Goal: Complete application form

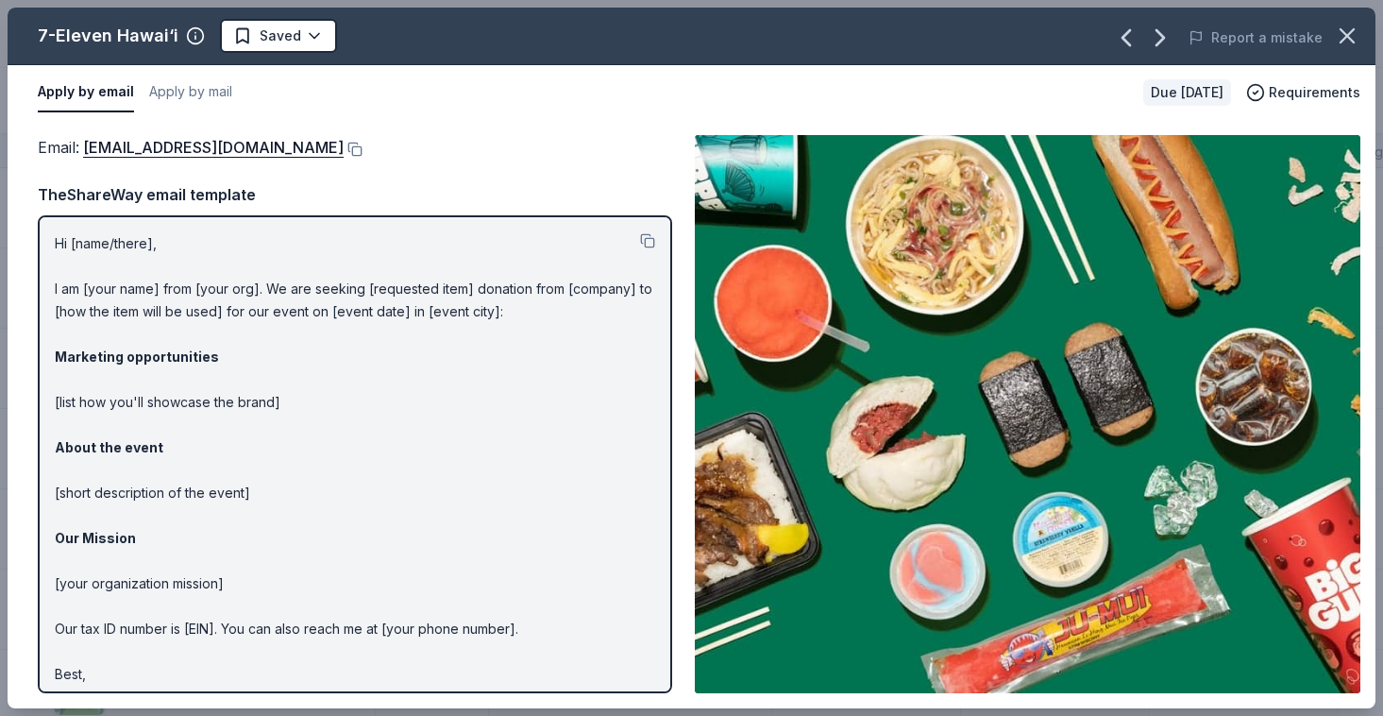
scroll to position [32, 0]
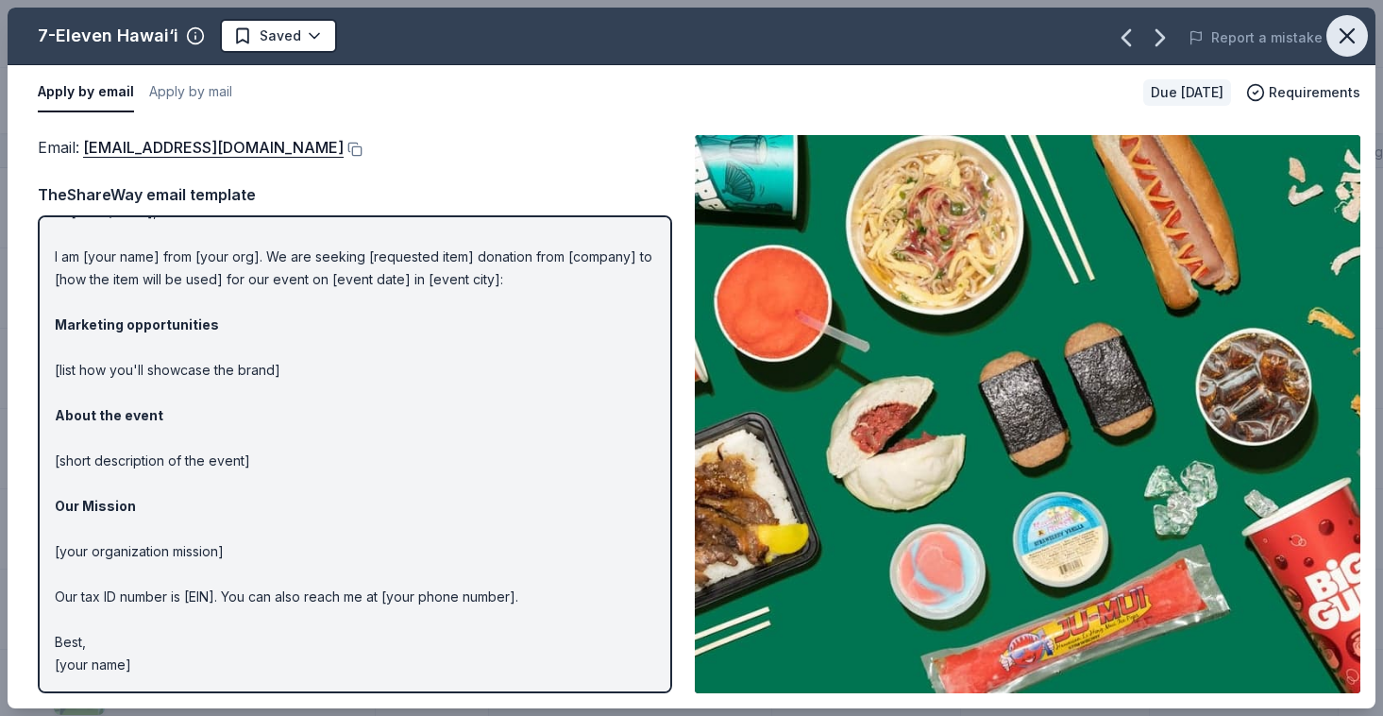
click at [1345, 30] on icon "button" at bounding box center [1347, 36] width 26 height 26
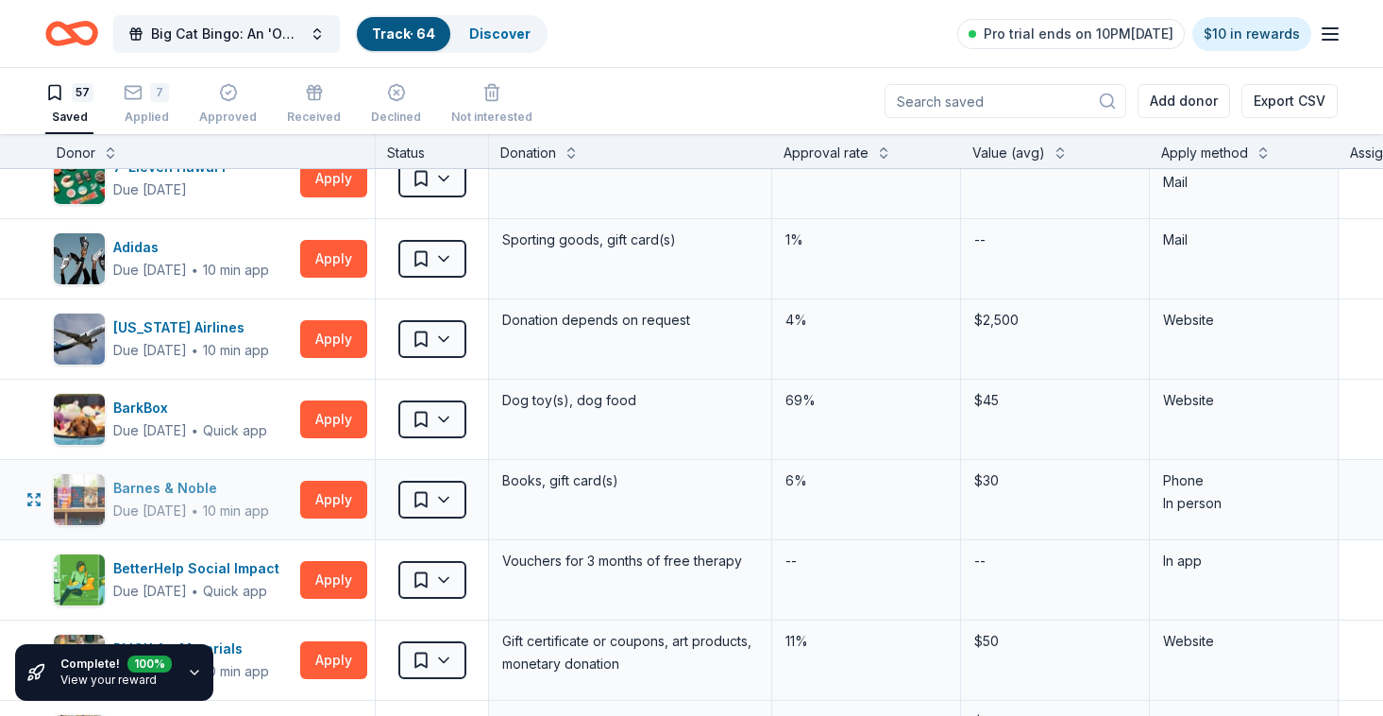
scroll to position [154, 0]
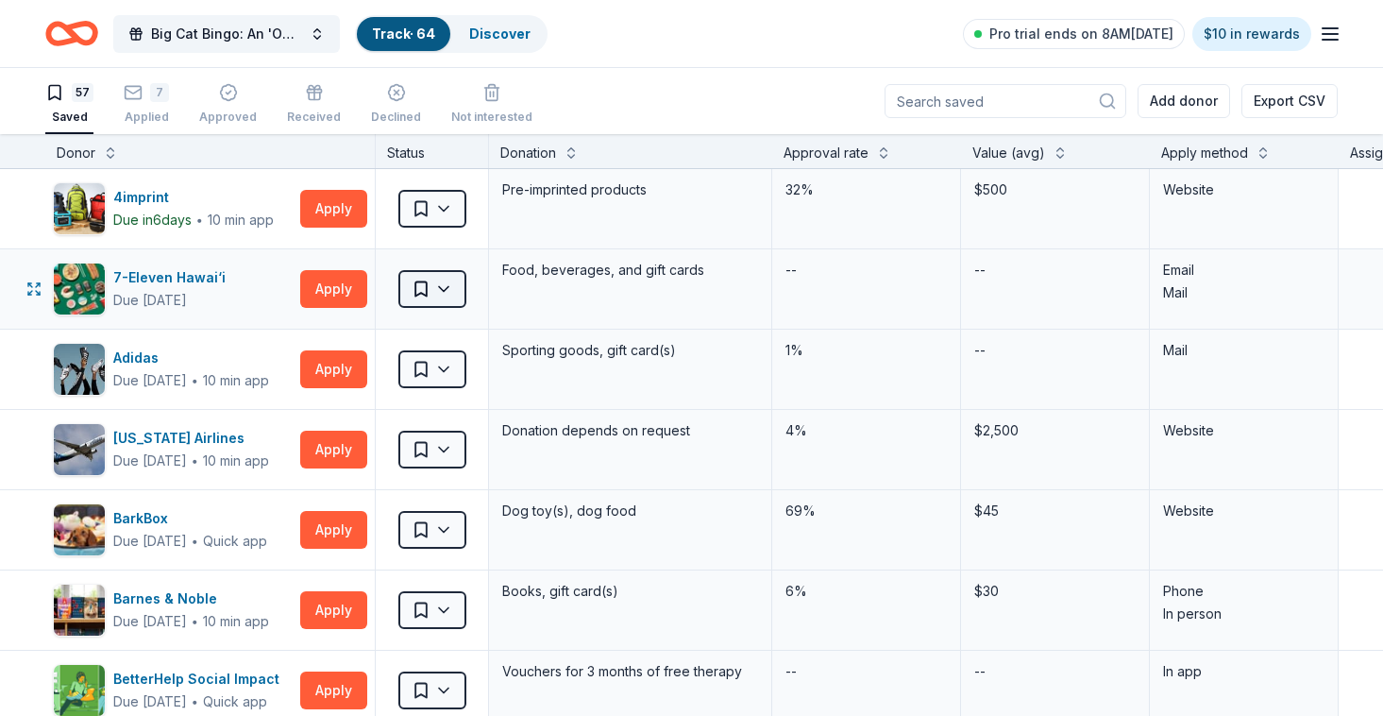
click at [435, 297] on html "Big Cat Bingo: An 'Ohana Building Night Track · 64 Discover Pro trial ends on 8…" at bounding box center [691, 358] width 1383 height 716
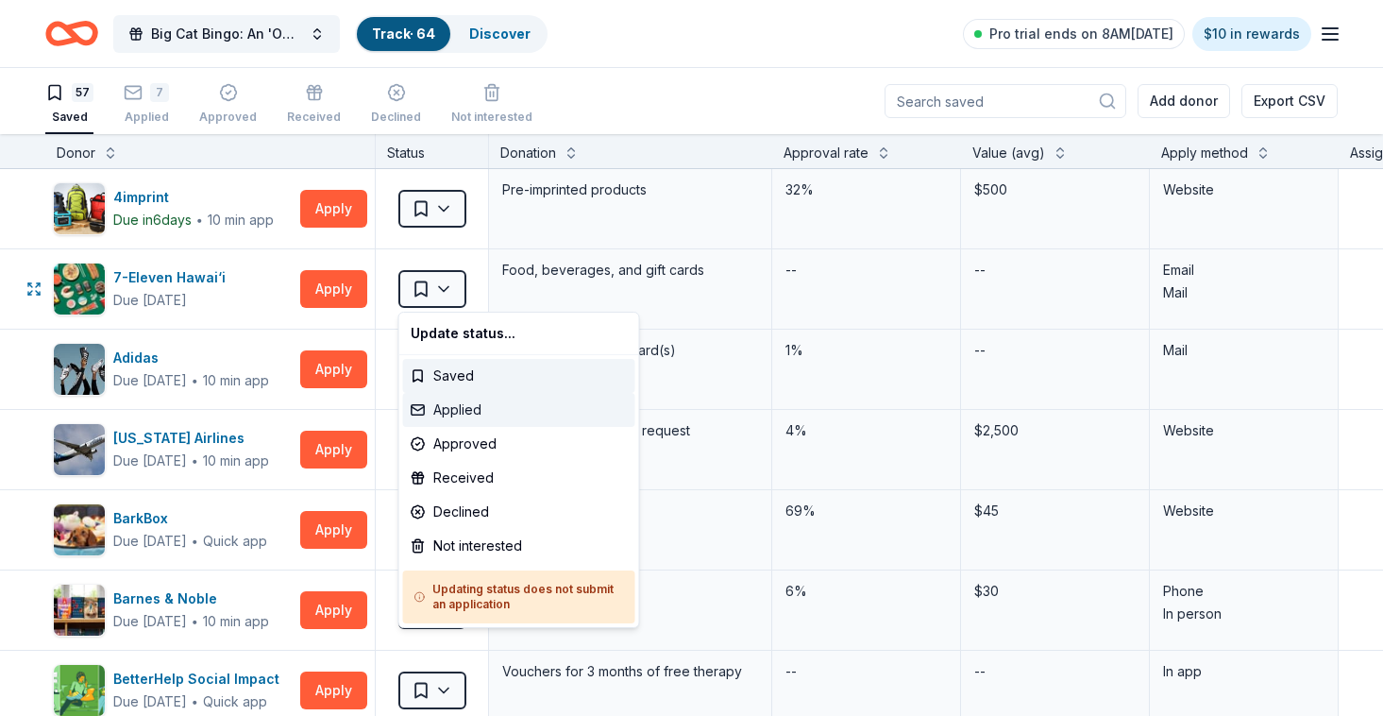
click at [450, 403] on div "Applied" at bounding box center [519, 410] width 232 height 34
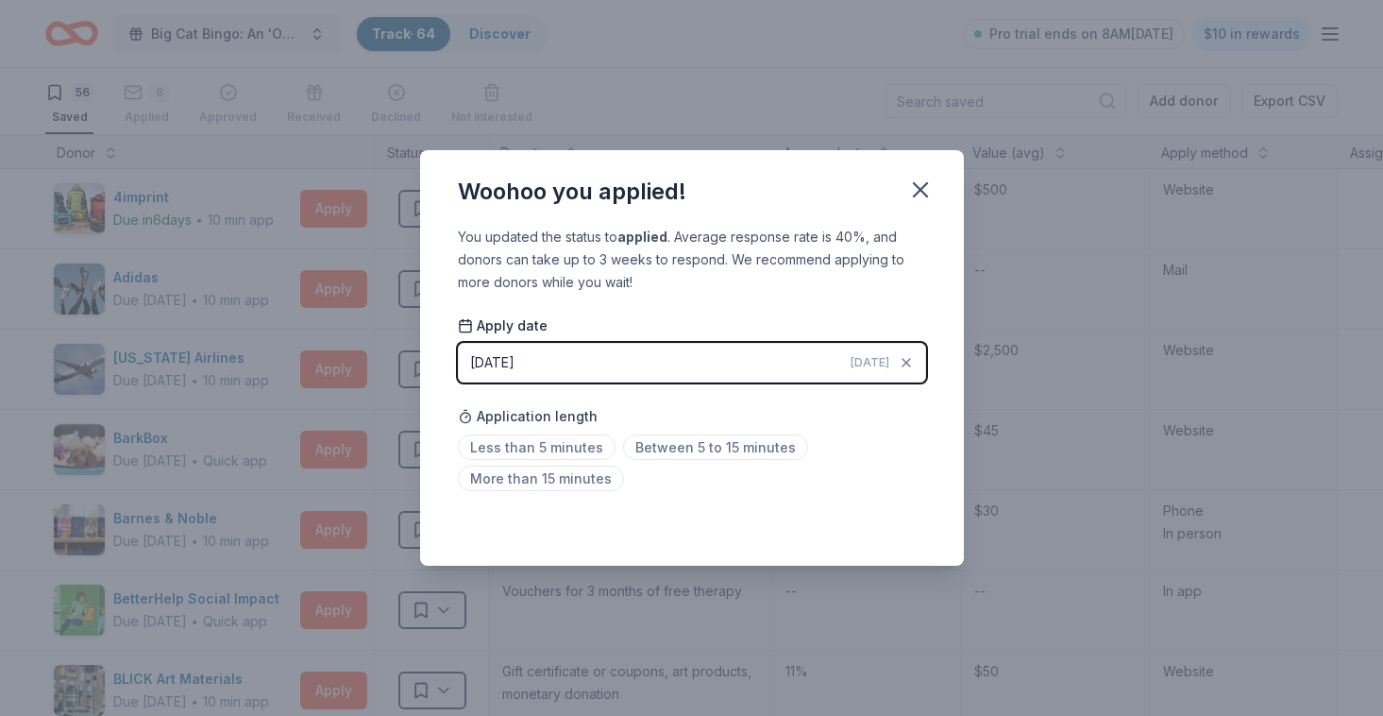
click at [594, 352] on button "09/30/2025 Today" at bounding box center [692, 363] width 468 height 40
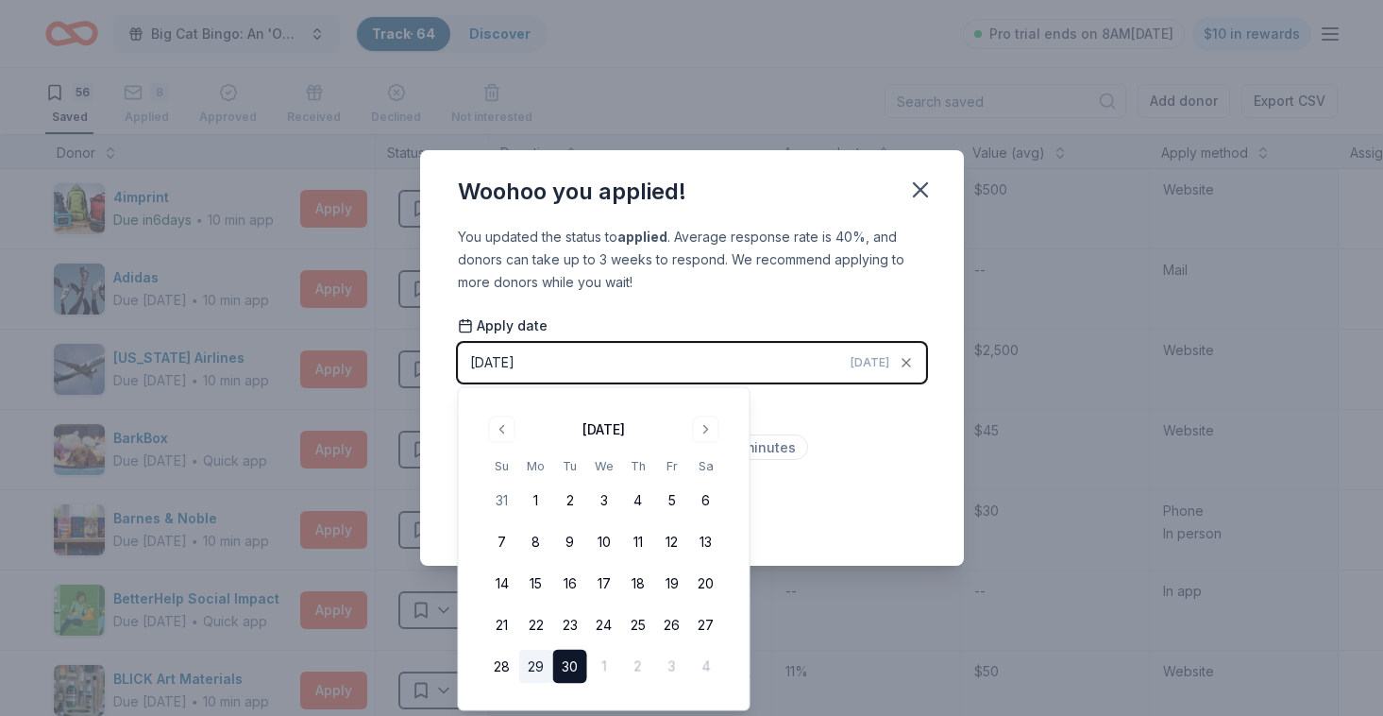
click at [533, 663] on button "29" at bounding box center [536, 667] width 34 height 34
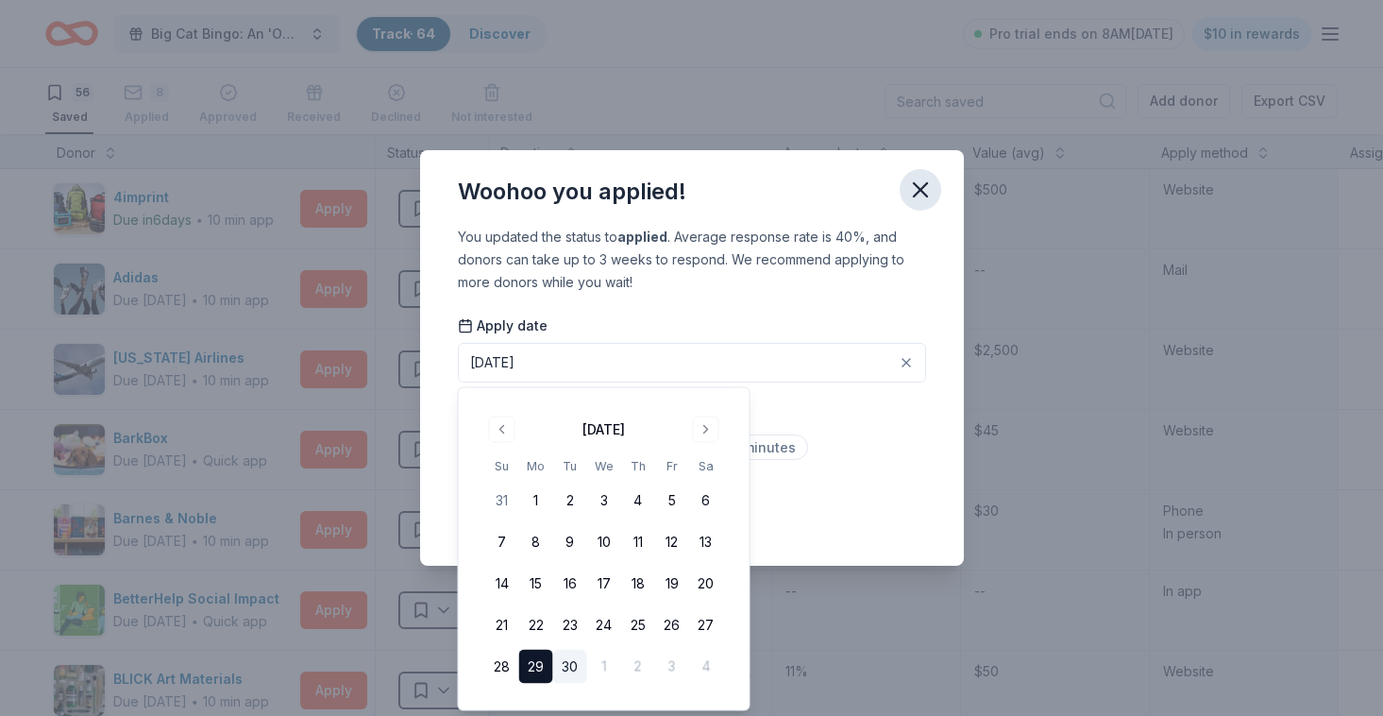
click at [917, 197] on icon "button" at bounding box center [920, 190] width 26 height 26
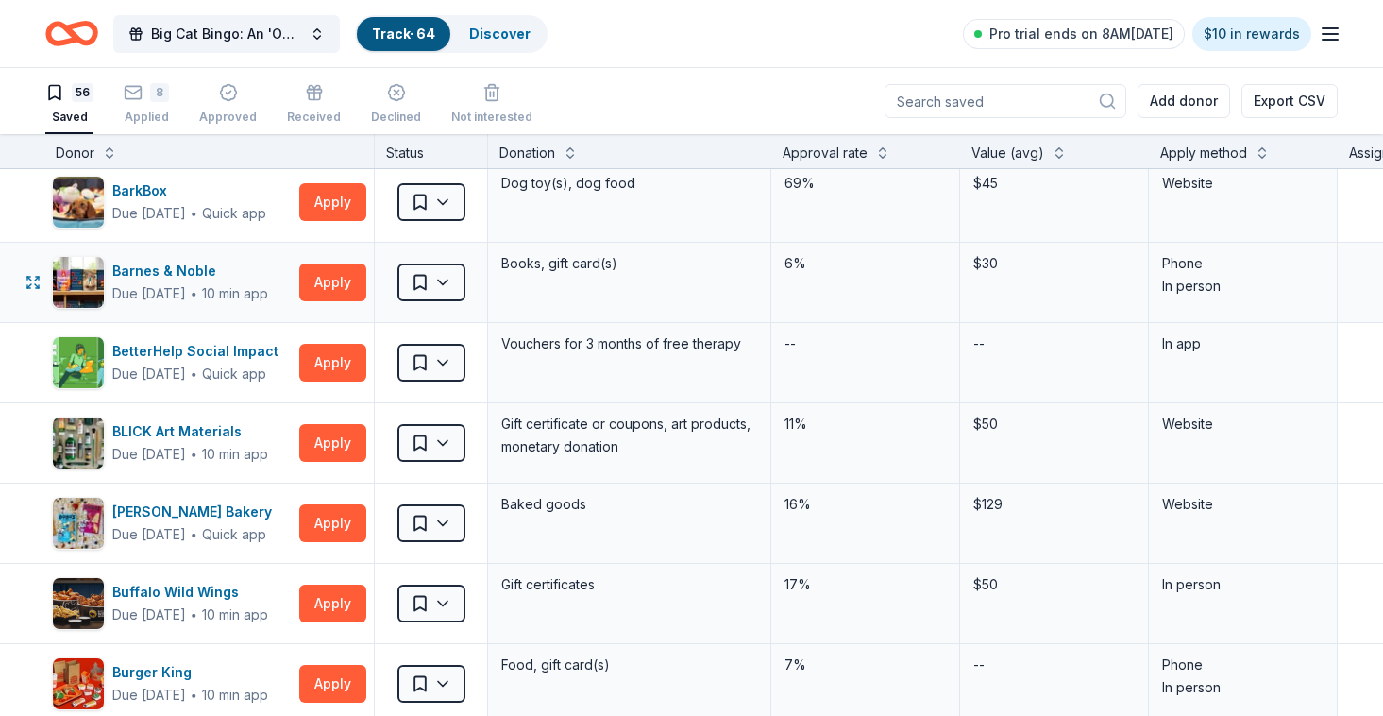
scroll to position [283, 1]
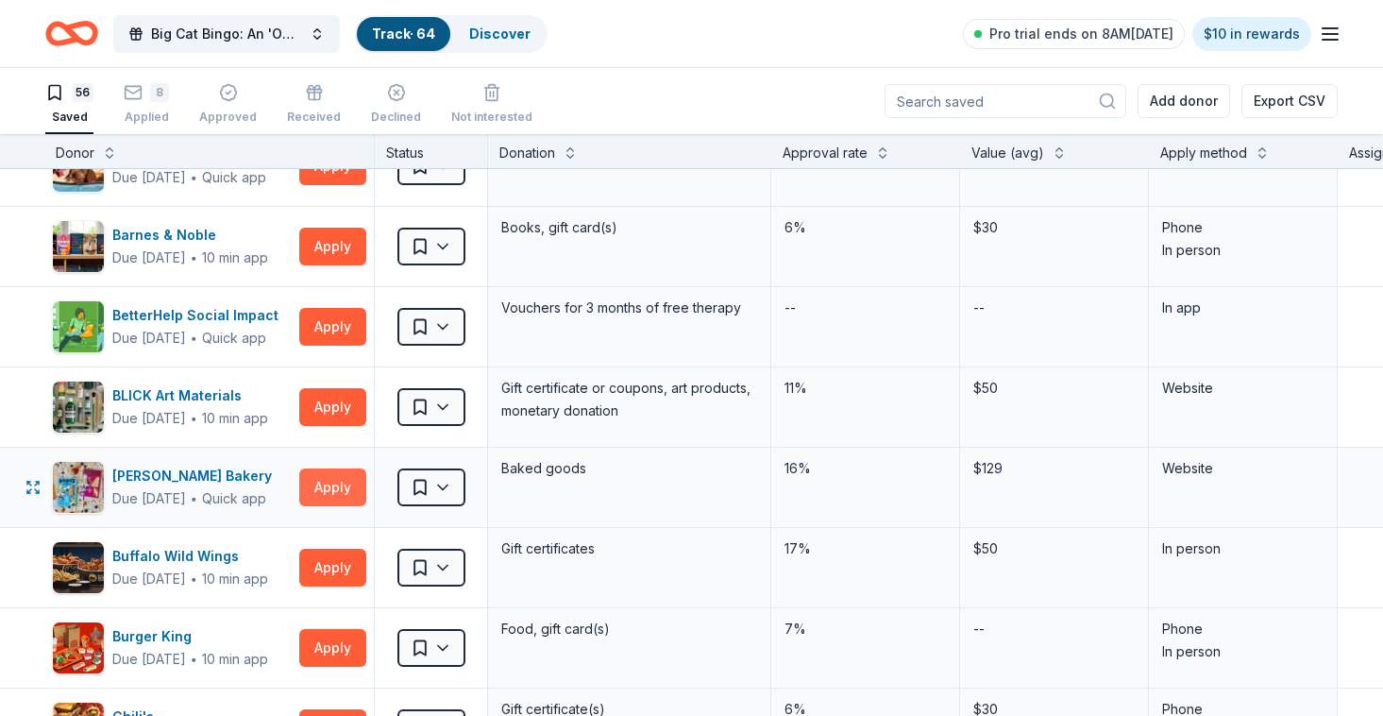
click at [327, 491] on button "Apply" at bounding box center [332, 487] width 67 height 38
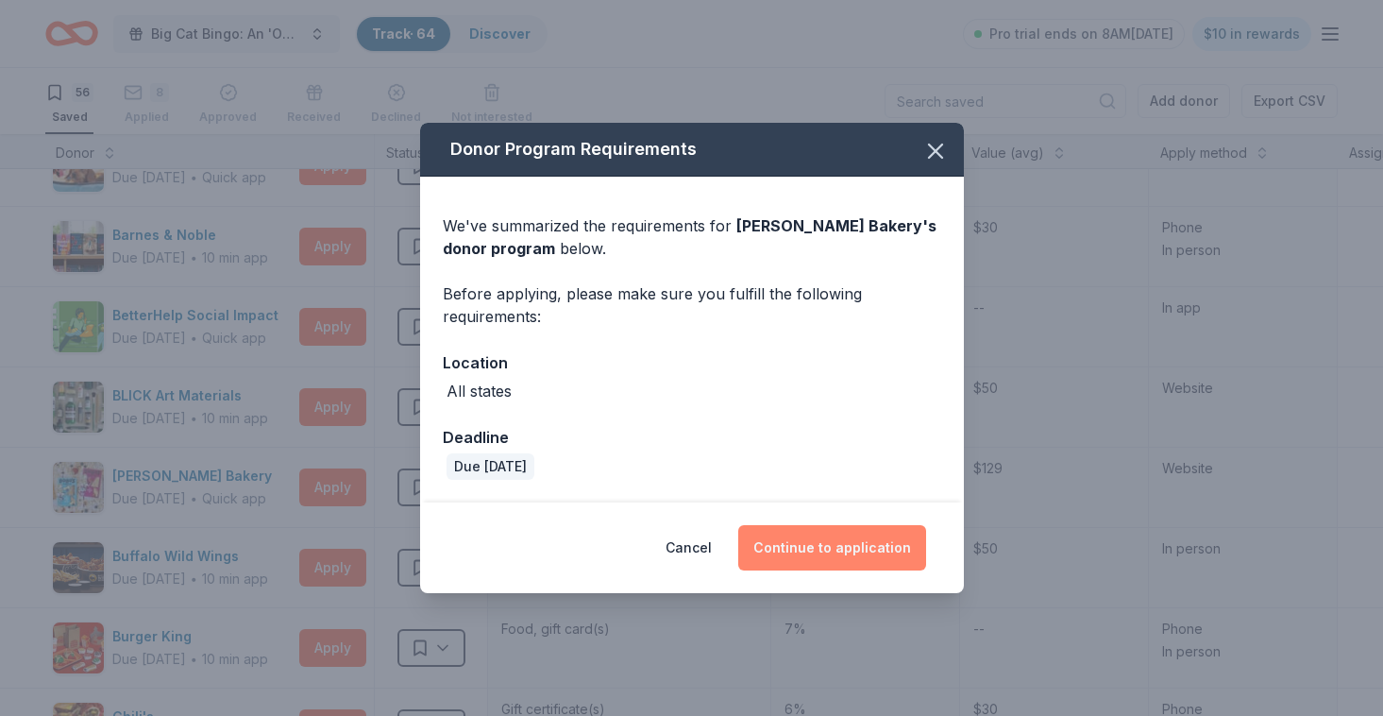
click at [809, 549] on button "Continue to application" at bounding box center [832, 547] width 188 height 45
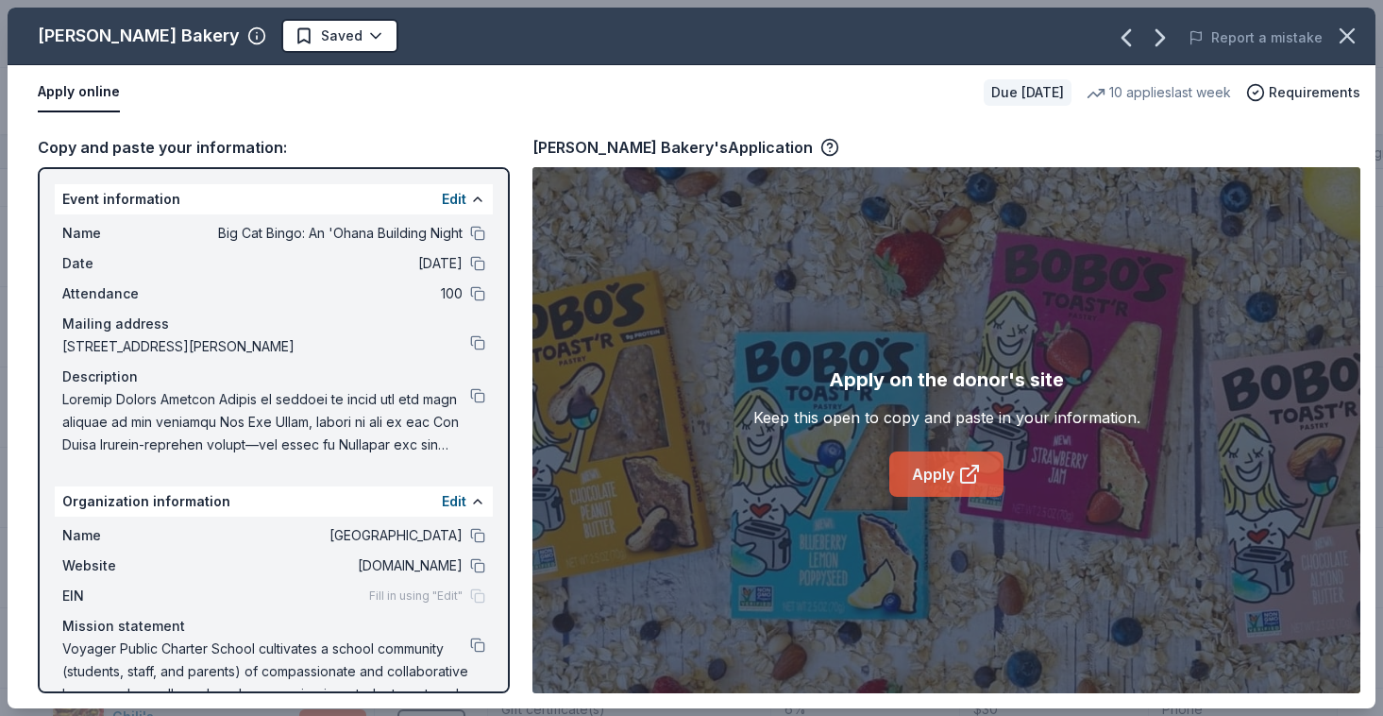
click at [935, 470] on link "Apply" at bounding box center [946, 473] width 114 height 45
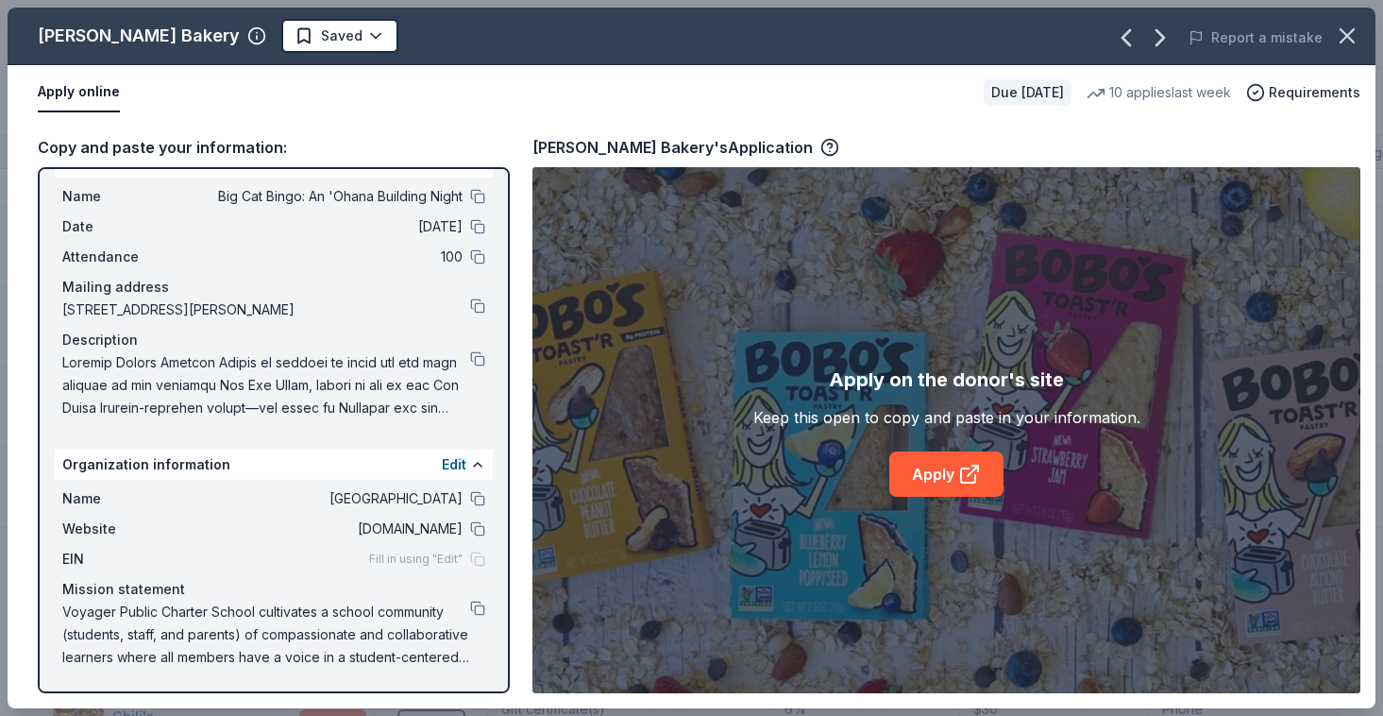
scroll to position [0, 0]
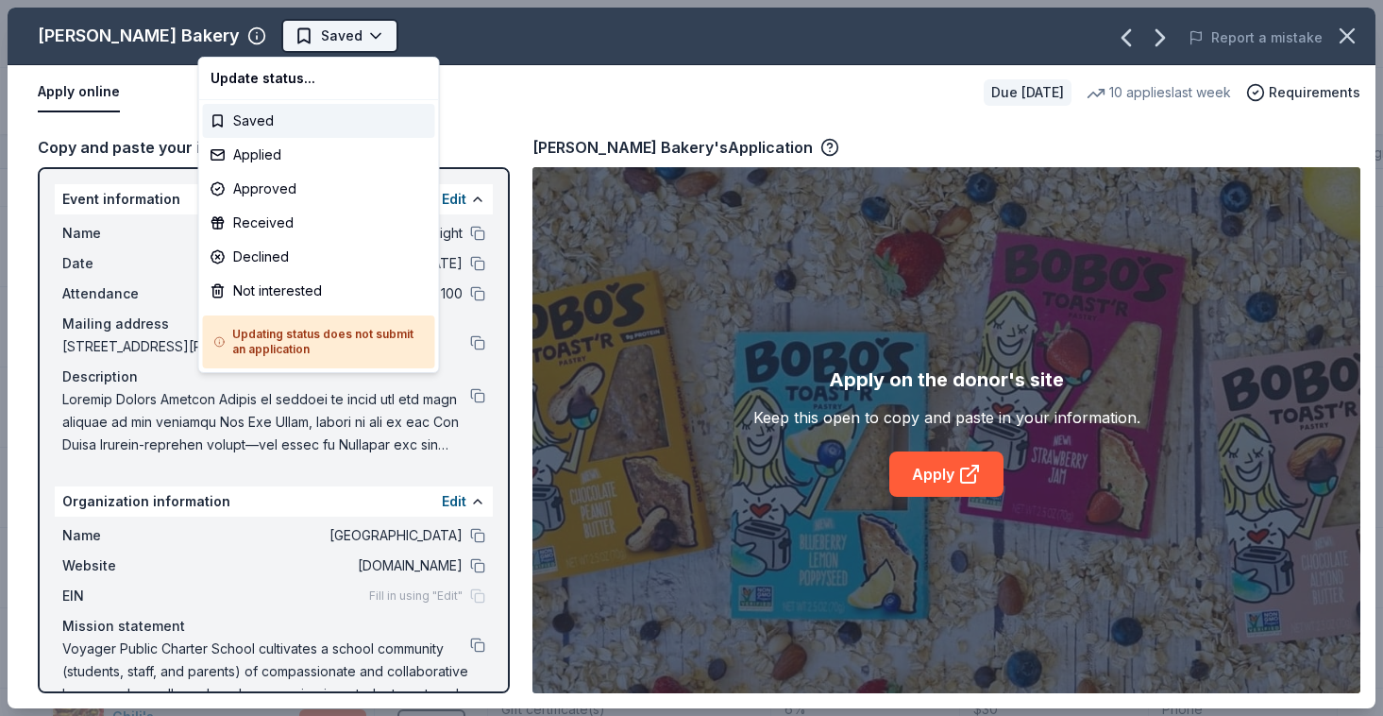
click at [273, 27] on html "Big Cat Bingo: An 'Ohana Building Night Track · 64 Discover Pro trial ends on 8…" at bounding box center [691, 358] width 1383 height 716
click at [266, 152] on div "Applied" at bounding box center [319, 155] width 232 height 34
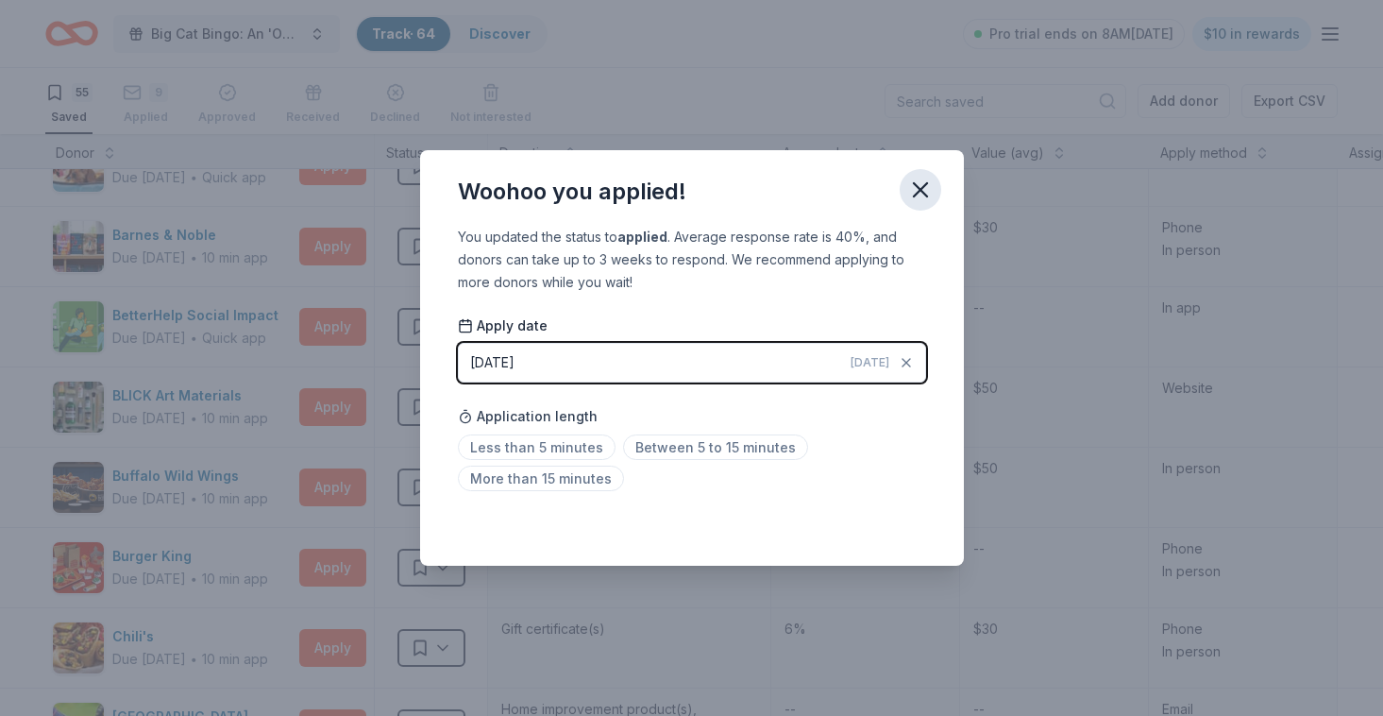
click at [913, 188] on icon "button" at bounding box center [920, 190] width 26 height 26
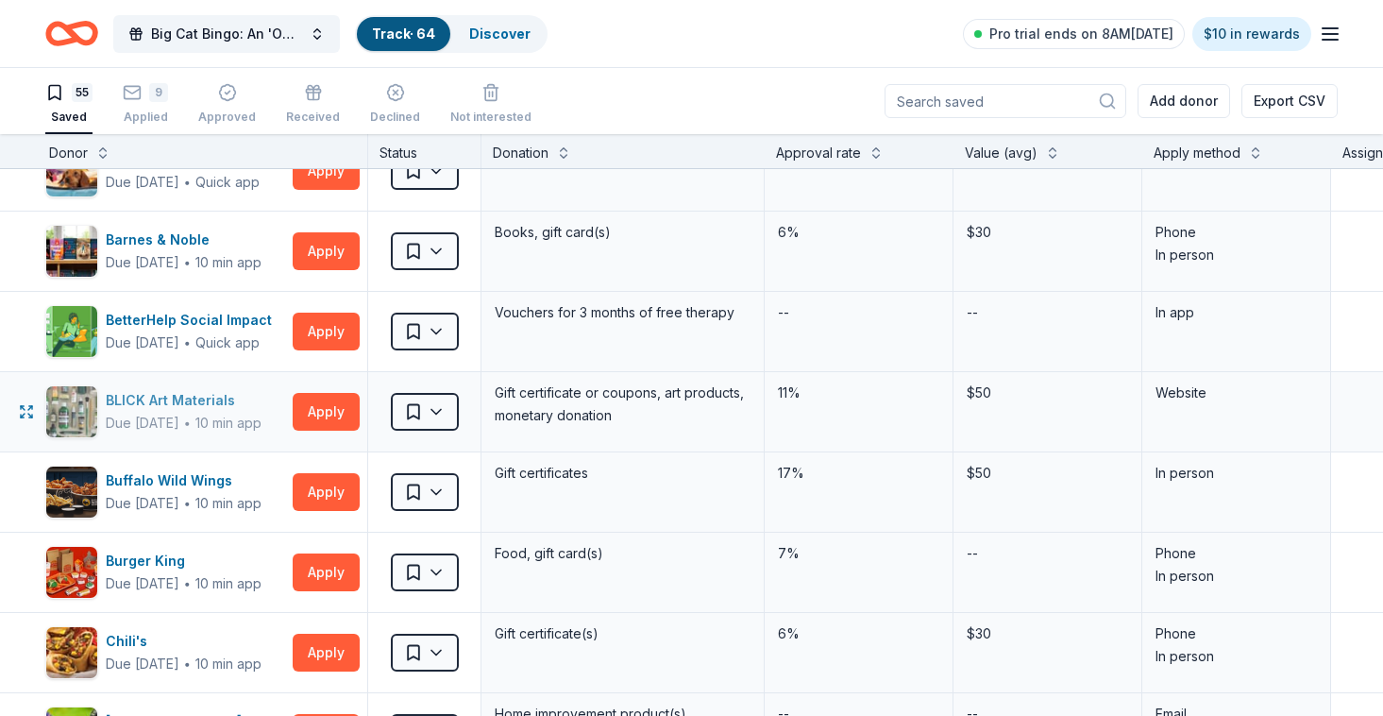
scroll to position [279, 9]
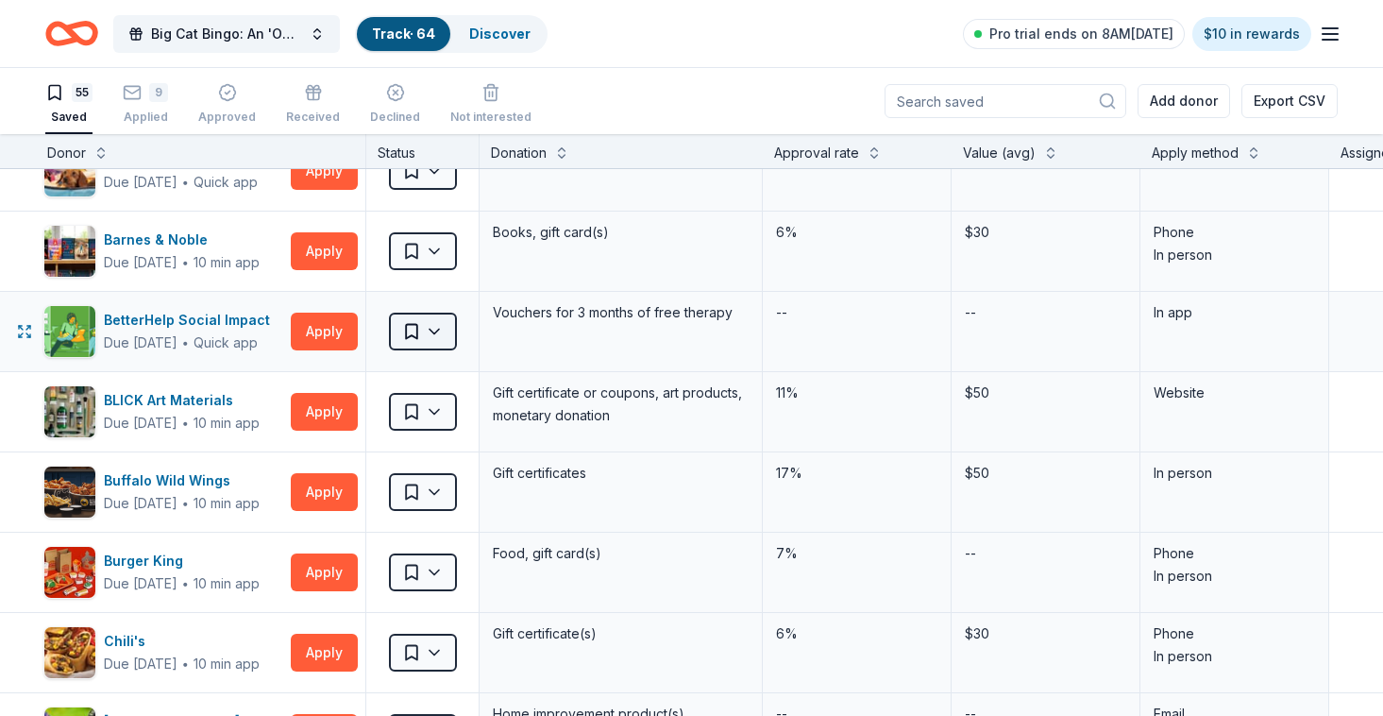
click at [415, 331] on html "Big Cat Bingo: An 'Ohana Building Night Track · 64 Discover Pro trial ends on 8…" at bounding box center [691, 358] width 1383 height 716
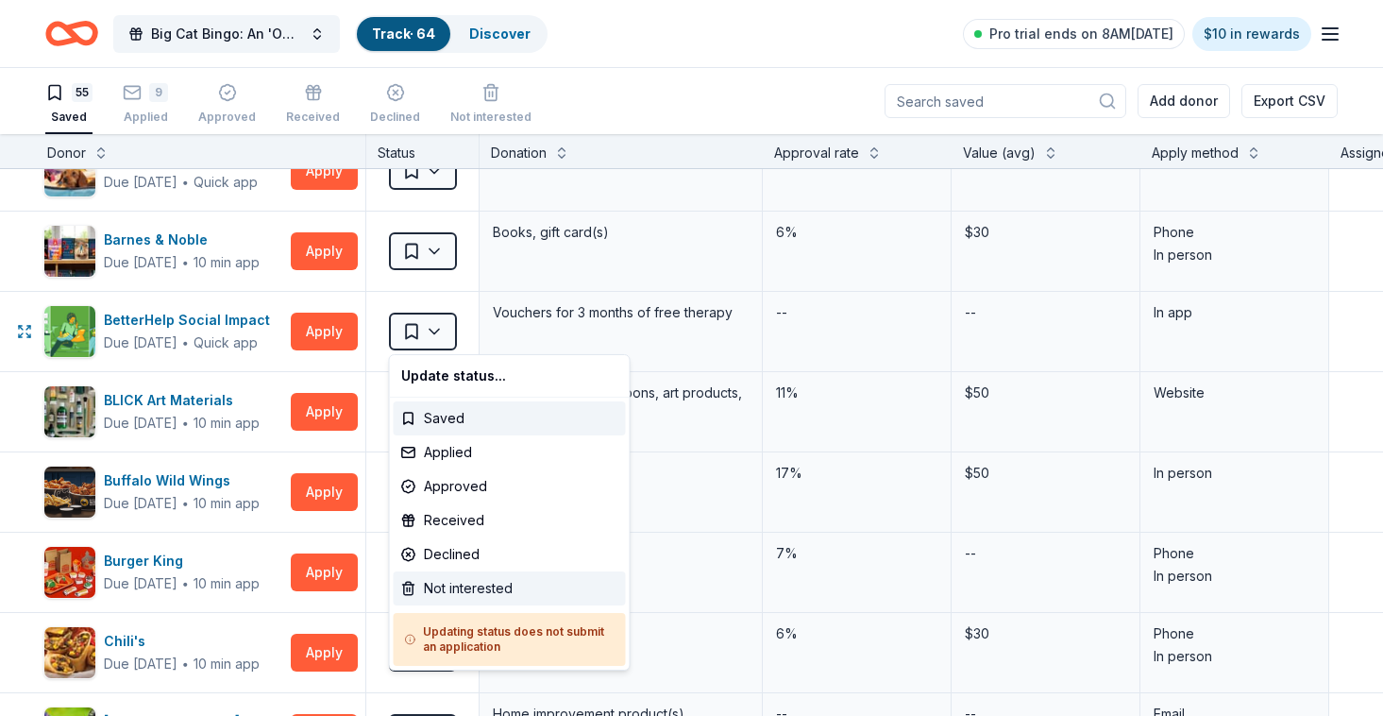
click at [434, 586] on div "Not interested" at bounding box center [510, 588] width 232 height 34
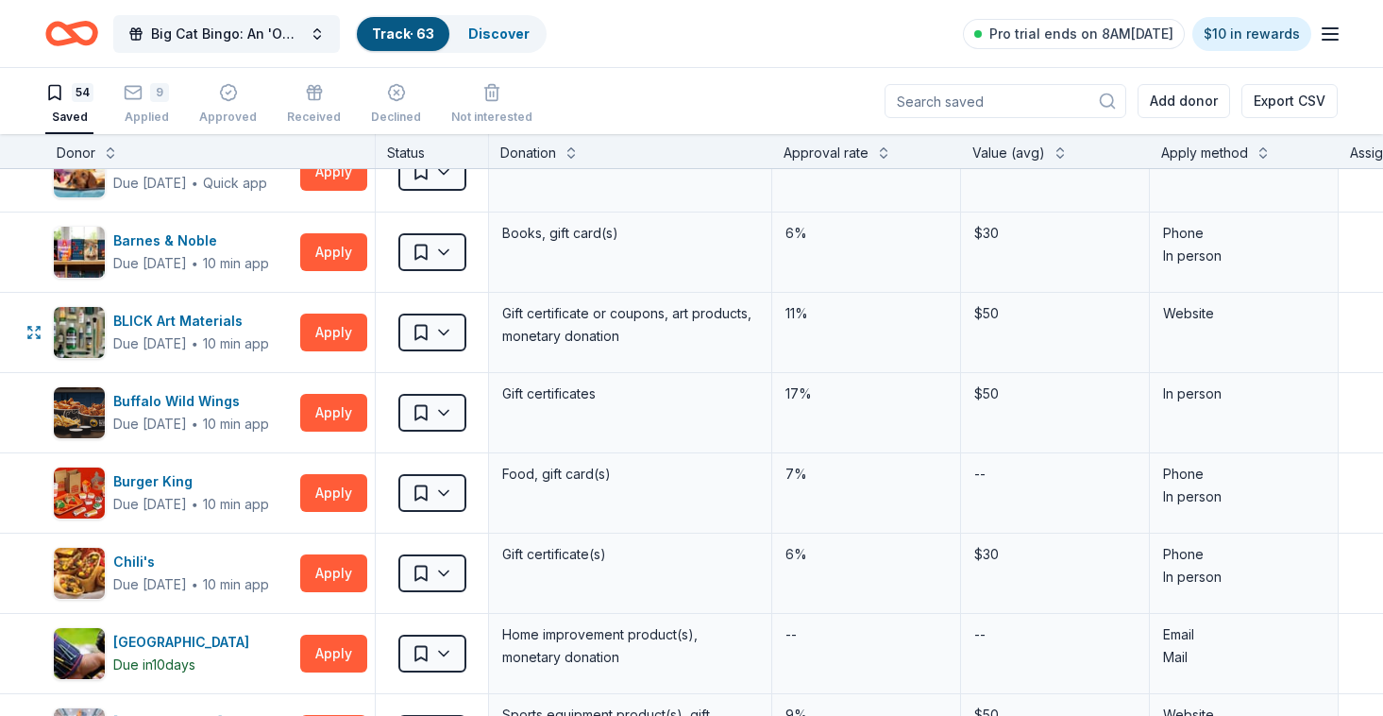
scroll to position [267, 0]
